Goal: Check status: Check status

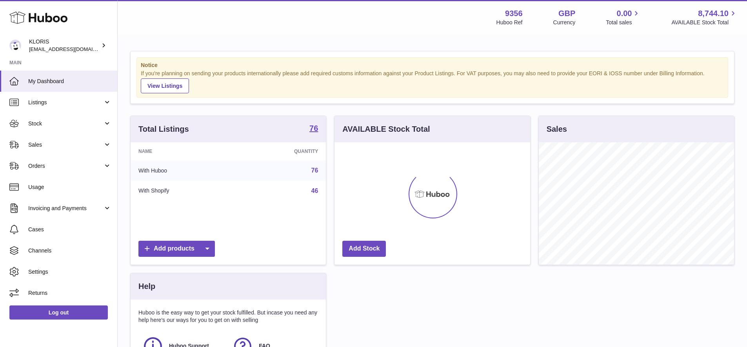
scroll to position [122, 196]
click at [42, 142] on span "Sales" at bounding box center [65, 144] width 75 height 7
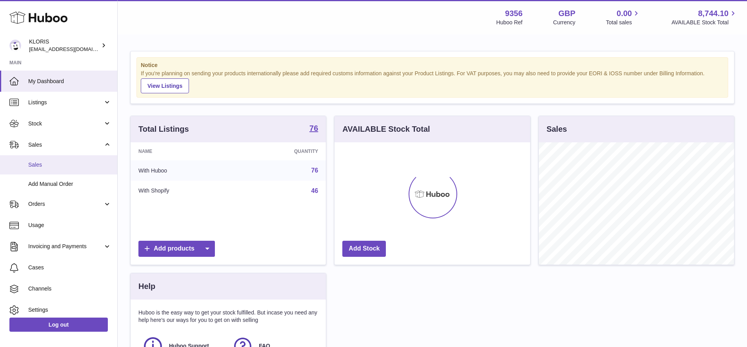
click at [45, 164] on span "Sales" at bounding box center [69, 164] width 83 height 7
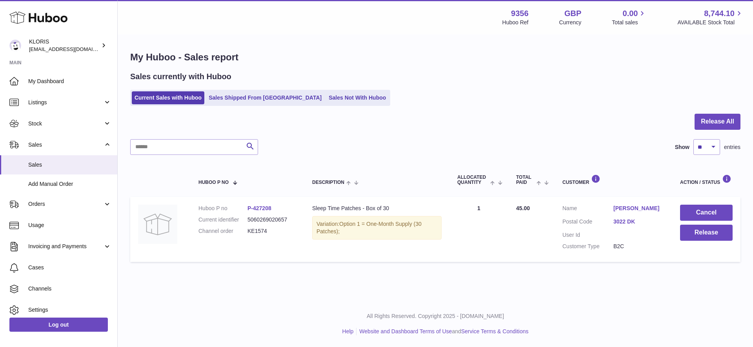
click at [629, 205] on link "[PERSON_NAME]" at bounding box center [638, 208] width 51 height 7
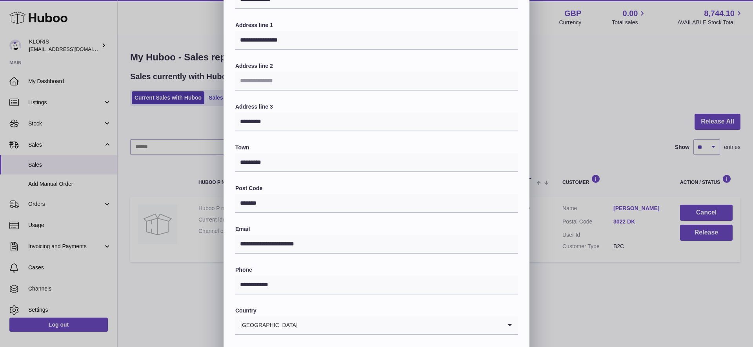
scroll to position [143, 0]
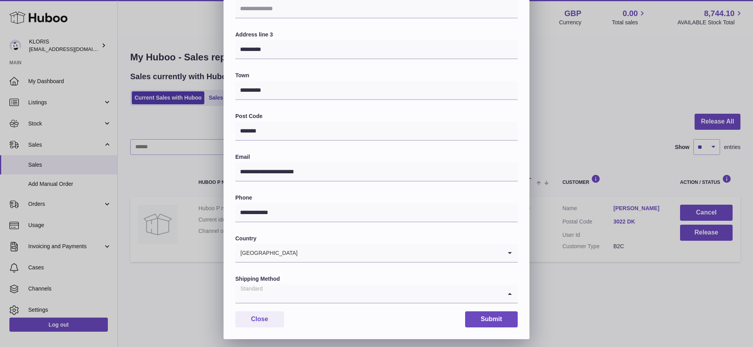
click at [508, 287] on icon "Search for option" at bounding box center [510, 294] width 16 height 18
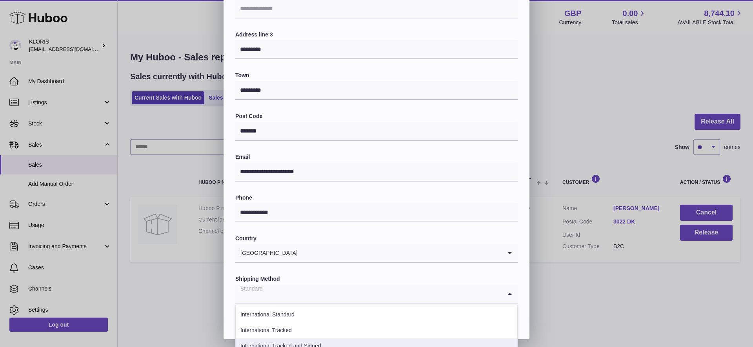
click at [312, 338] on li "International Tracked and Signed" at bounding box center [376, 346] width 281 height 16
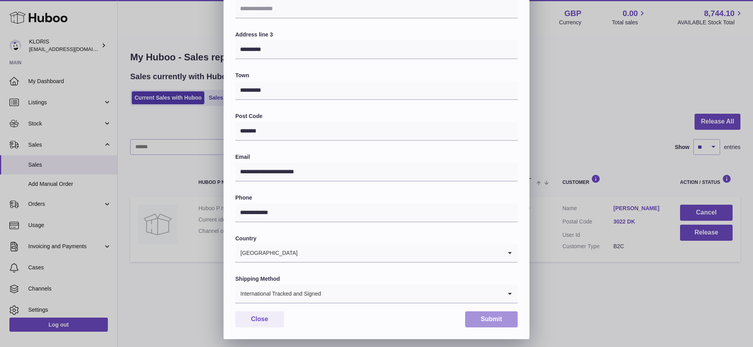
click at [486, 314] on button "Submit" at bounding box center [491, 319] width 53 height 16
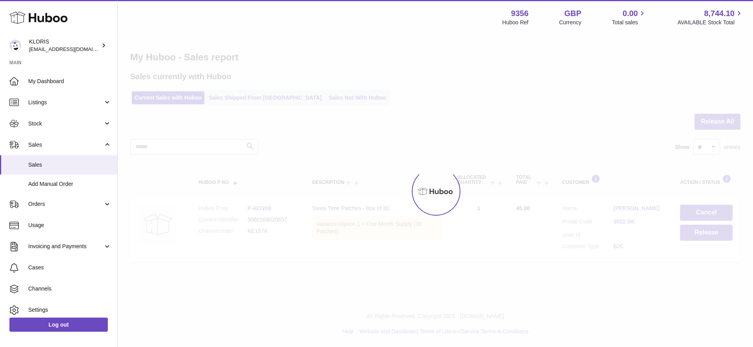
scroll to position [0, 0]
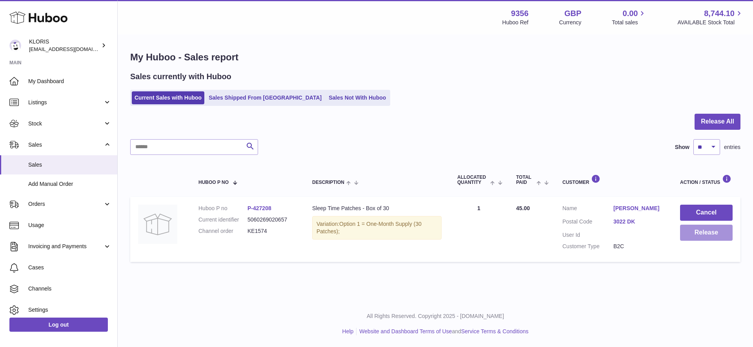
click at [699, 229] on button "Release" at bounding box center [706, 233] width 53 height 16
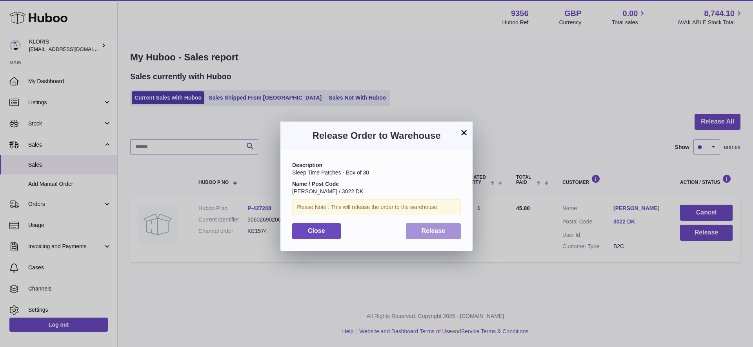
click at [429, 227] on span "Release" at bounding box center [433, 230] width 24 height 7
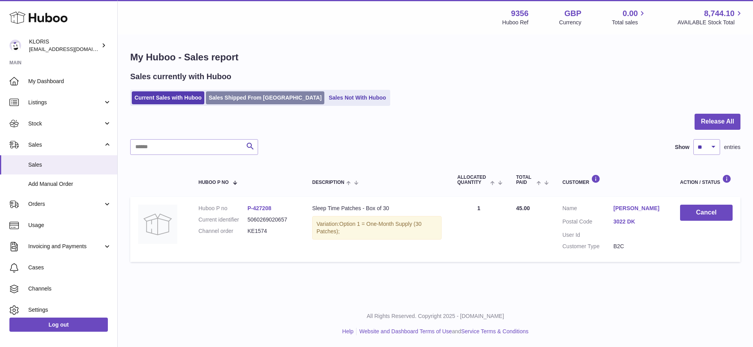
click at [248, 94] on link "Sales Shipped From [GEOGRAPHIC_DATA]" at bounding box center [265, 97] width 118 height 13
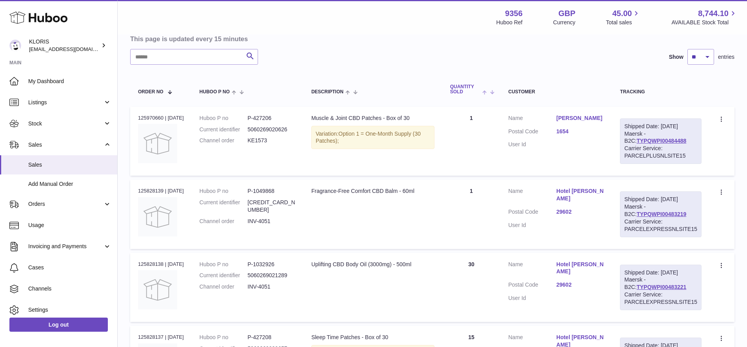
scroll to position [118, 0]
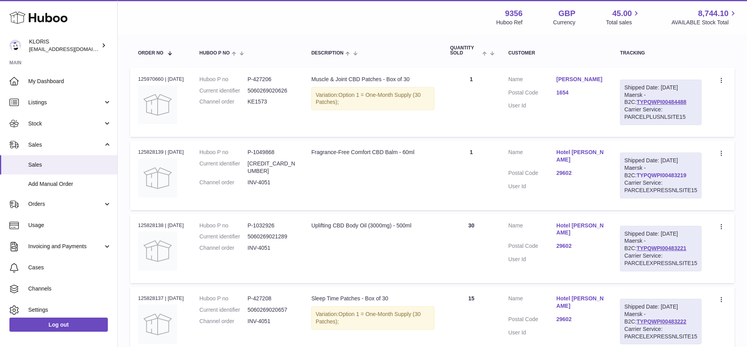
click at [644, 172] on link "TYPQWPI00483219" at bounding box center [661, 175] width 50 height 6
click at [659, 245] on link "TYPQWPI00483221" at bounding box center [661, 248] width 50 height 6
click at [663, 318] on link "TYPQWPI00483222" at bounding box center [661, 321] width 50 height 6
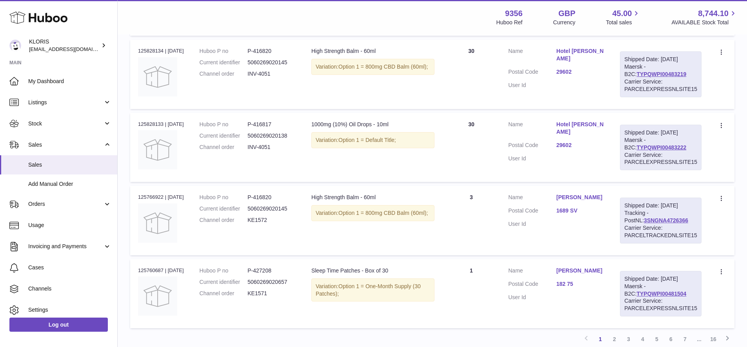
scroll to position [633, 0]
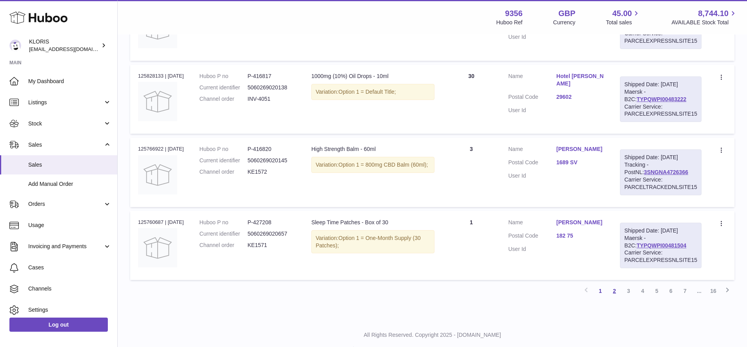
click at [615, 284] on link "2" at bounding box center [614, 291] width 14 height 14
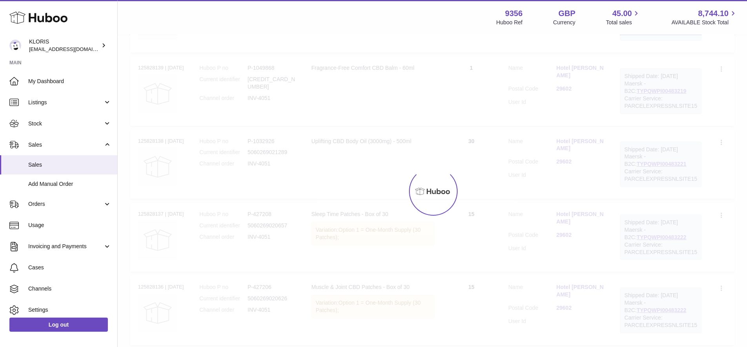
scroll to position [35, 0]
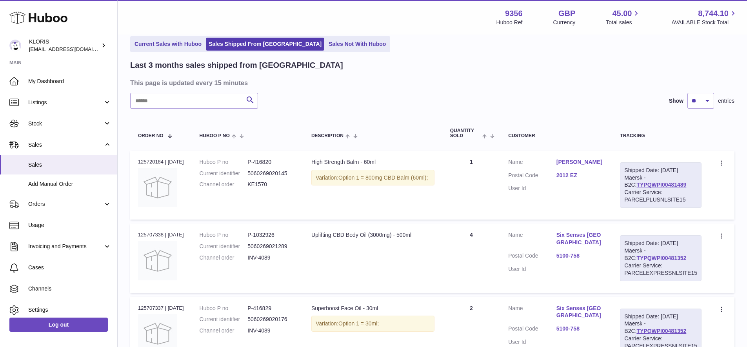
click at [644, 255] on link "TYPQWPI00481352" at bounding box center [661, 258] width 50 height 6
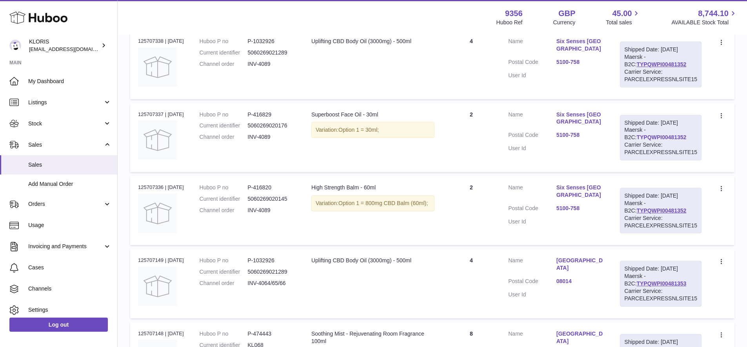
scroll to position [266, 0]
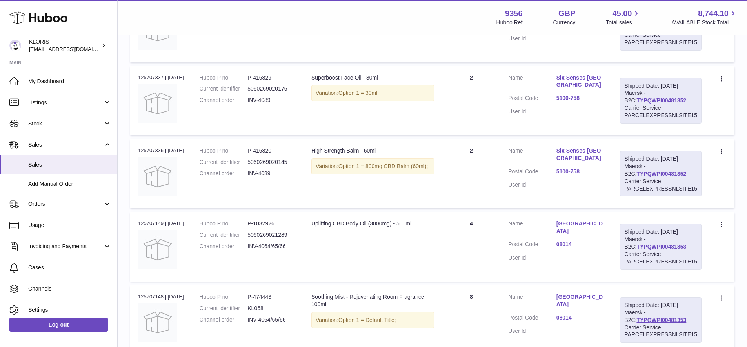
click at [658, 243] on link "TYPQWPI00481353" at bounding box center [661, 246] width 50 height 6
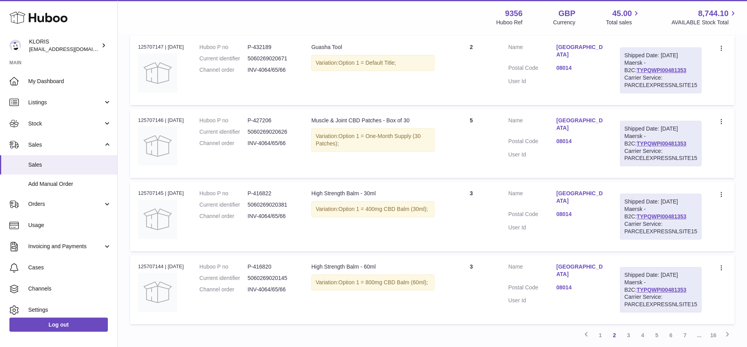
scroll to position [633, 0]
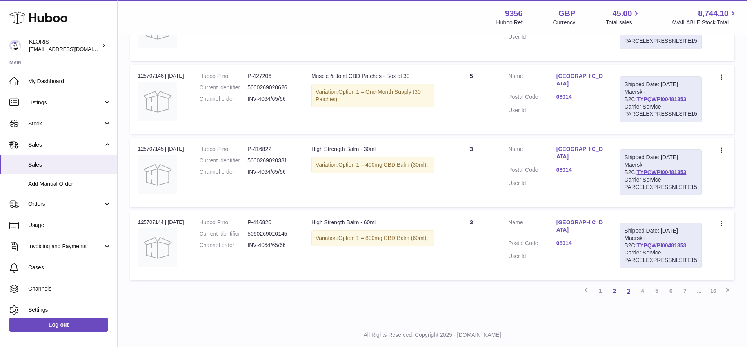
click at [628, 284] on link "3" at bounding box center [628, 291] width 14 height 14
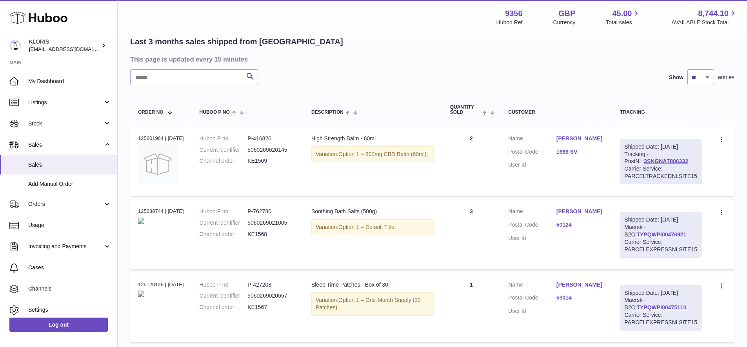
scroll to position [35, 0]
